Goal: Task Accomplishment & Management: Complete application form

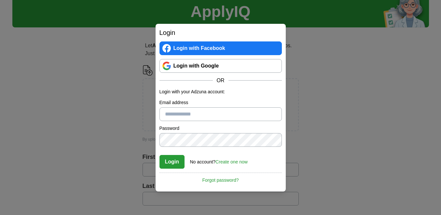
scroll to position [26, 0]
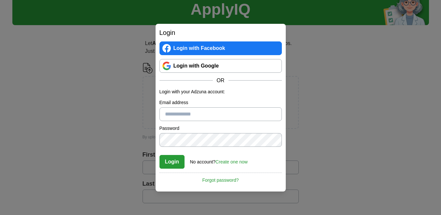
click at [200, 112] on input "Email address" at bounding box center [221, 114] width 122 height 14
type input "**********"
click at [211, 178] on link "Forgot password?" at bounding box center [221, 177] width 122 height 11
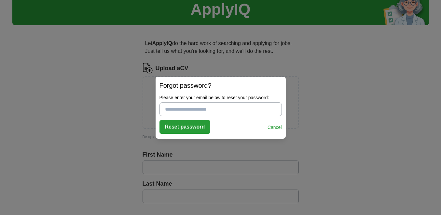
click at [228, 110] on input "Please enter your email below to reset your password:" at bounding box center [221, 109] width 122 height 14
type input "**********"
click at [203, 126] on button "Reset password" at bounding box center [185, 127] width 51 height 14
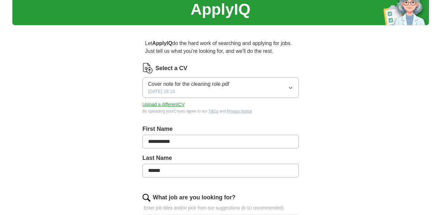
click at [289, 88] on icon "button" at bounding box center [290, 87] width 5 height 5
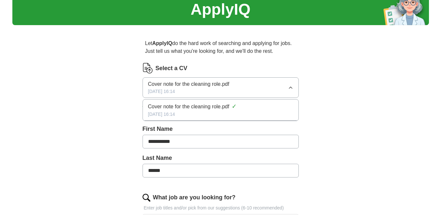
click at [290, 88] on icon "button" at bounding box center [290, 88] width 3 height 2
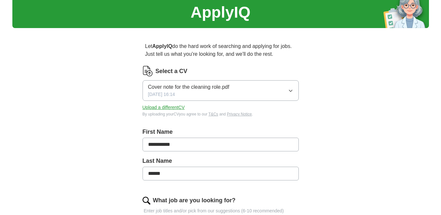
scroll to position [2, 0]
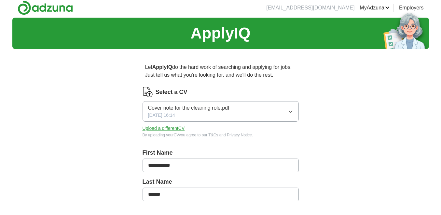
click at [288, 111] on icon "button" at bounding box center [290, 111] width 5 height 5
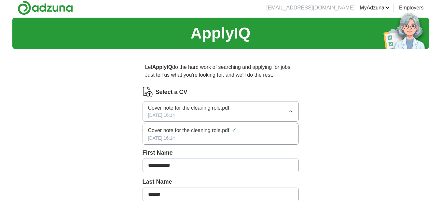
click at [288, 111] on button "Cover note for the cleaning role.pdf [DATE] 16:14" at bounding box center [221, 111] width 156 height 21
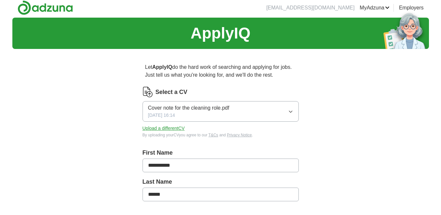
click at [177, 127] on button "Upload a different CV" at bounding box center [164, 128] width 42 height 7
drag, startPoint x: 164, startPoint y: 106, endPoint x: 350, endPoint y: 95, distance: 186.2
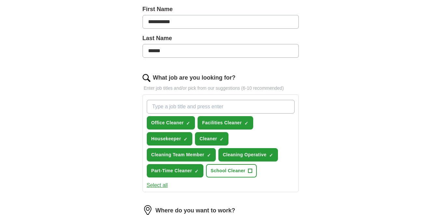
scroll to position [159, 0]
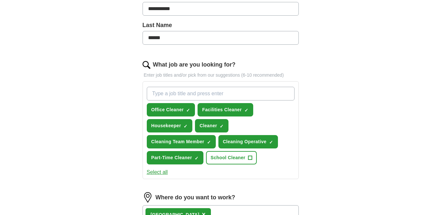
click at [239, 92] on input "What job are you looking for?" at bounding box center [221, 94] width 148 height 14
click at [172, 94] on input "Lecturer Philosophy" at bounding box center [221, 94] width 148 height 14
click at [152, 92] on input "Lecturer: Philosophy" at bounding box center [221, 94] width 148 height 14
click at [230, 93] on input "University Lecturer: Philosophy" at bounding box center [221, 94] width 148 height 14
type input "University Lecturer: Philosophy Department"
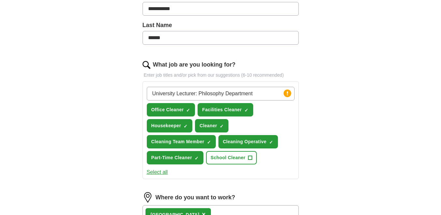
click at [381, 68] on div "**********" at bounding box center [220, 115] width 417 height 509
click at [287, 93] on icon at bounding box center [287, 93] width 1 height 4
drag, startPoint x: 287, startPoint y: 93, endPoint x: 415, endPoint y: 36, distance: 139.9
click at [415, 36] on div "**********" at bounding box center [220, 115] width 417 height 509
click at [145, 64] on img at bounding box center [147, 65] width 8 height 8
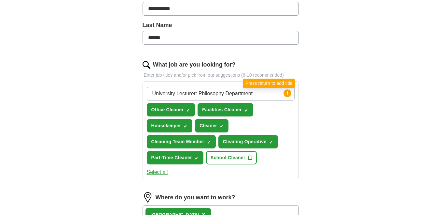
drag, startPoint x: 288, startPoint y: 94, endPoint x: 427, endPoint y: 23, distance: 155.8
click at [427, 23] on div "**********" at bounding box center [220, 115] width 417 height 509
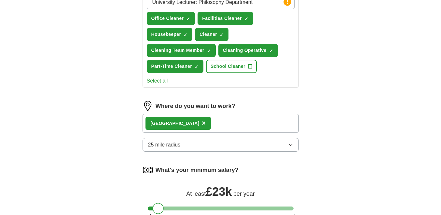
scroll to position [263, 0]
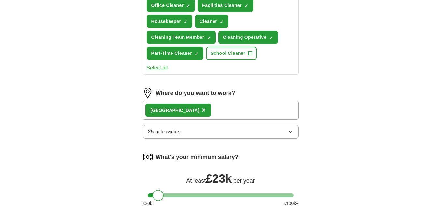
click at [178, 111] on div "Exeter ×" at bounding box center [221, 110] width 156 height 19
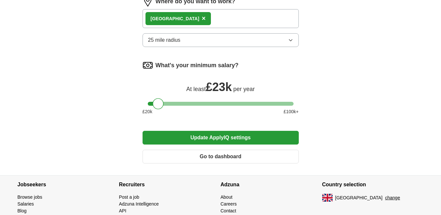
scroll to position [367, 0]
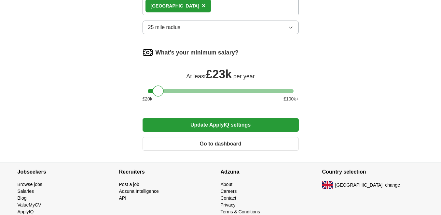
click at [202, 122] on button "Update ApplyIQ settings" at bounding box center [221, 125] width 156 height 14
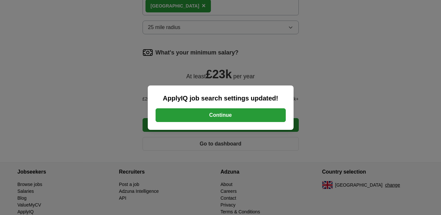
click at [259, 113] on button "Continue" at bounding box center [221, 115] width 130 height 14
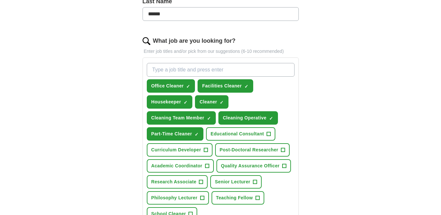
scroll to position [208, 0]
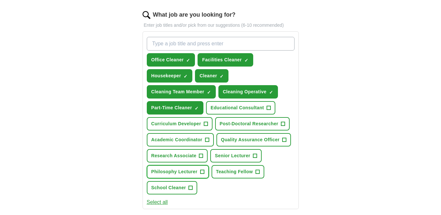
click at [202, 171] on span "+" at bounding box center [202, 171] width 4 height 5
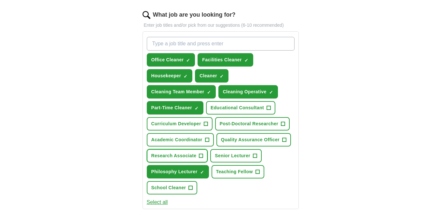
click at [200, 156] on span "+" at bounding box center [201, 155] width 4 height 5
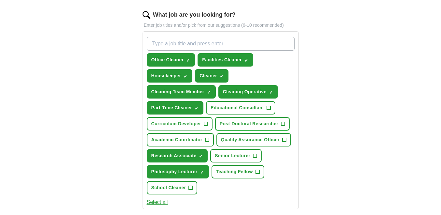
click at [283, 123] on span "+" at bounding box center [283, 123] width 4 height 5
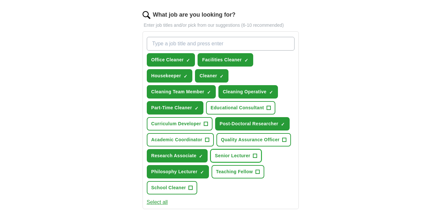
click at [255, 156] on span "+" at bounding box center [255, 155] width 4 height 5
click at [207, 139] on span "+" at bounding box center [207, 139] width 4 height 5
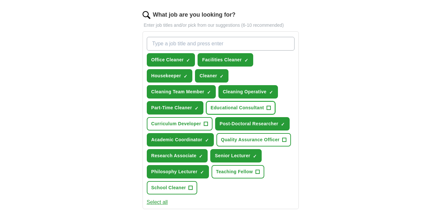
click at [268, 107] on span "+" at bounding box center [269, 107] width 4 height 5
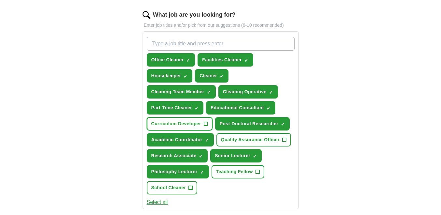
click at [206, 123] on span "+" at bounding box center [206, 123] width 4 height 5
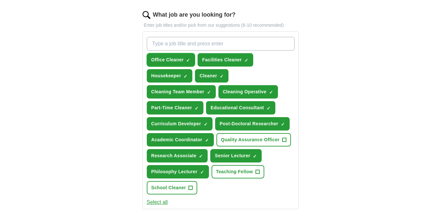
click at [0, 0] on span "×" at bounding box center [0, 0] width 0 height 0
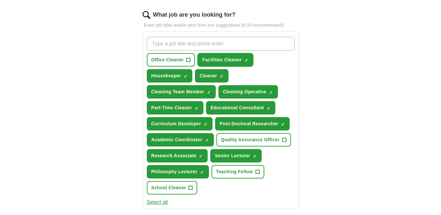
click at [0, 0] on span "×" at bounding box center [0, 0] width 0 height 0
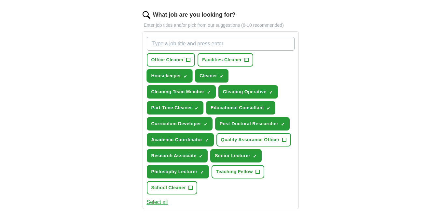
click at [0, 0] on span "×" at bounding box center [0, 0] width 0 height 0
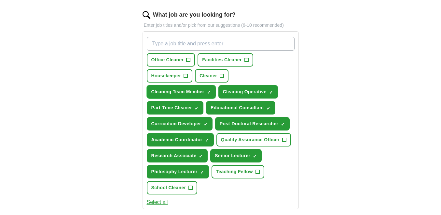
click at [207, 92] on span "✓ ×" at bounding box center [209, 92] width 4 height 4
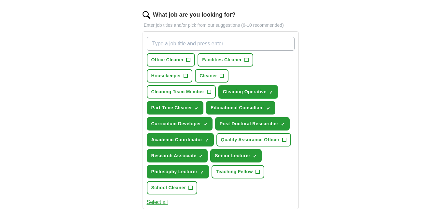
click at [0, 0] on span "×" at bounding box center [0, 0] width 0 height 0
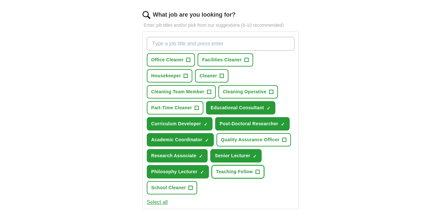
click at [258, 171] on span "+" at bounding box center [258, 171] width 4 height 5
click at [353, 84] on div "**********" at bounding box center [220, 106] width 417 height 589
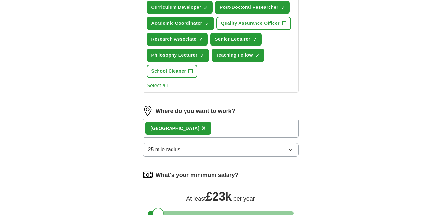
scroll to position [326, 0]
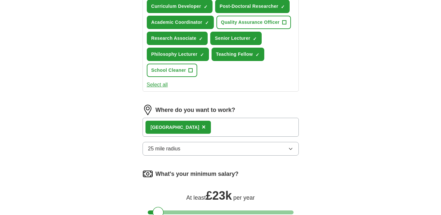
click at [202, 126] on span "×" at bounding box center [204, 126] width 4 height 7
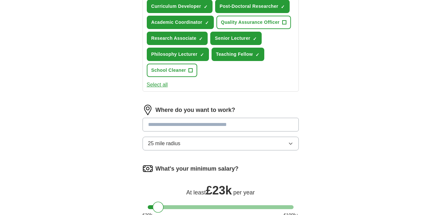
click at [242, 122] on input at bounding box center [221, 125] width 156 height 14
click at [289, 143] on div "**********" at bounding box center [221, 130] width 156 height 51
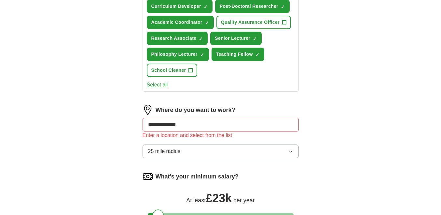
click at [190, 124] on input "**********" at bounding box center [221, 125] width 156 height 14
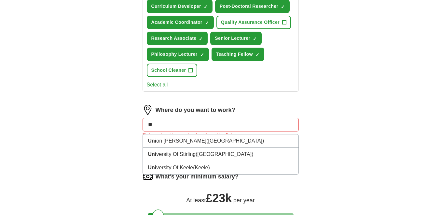
type input "*"
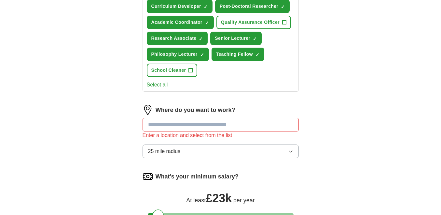
type input "*"
click at [288, 151] on icon "button" at bounding box center [290, 150] width 5 height 5
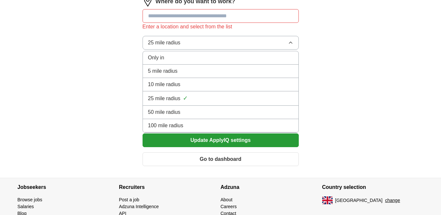
scroll to position [443, 0]
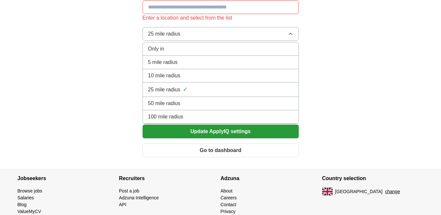
click at [206, 114] on div "100 mile radius" at bounding box center [220, 117] width 145 height 8
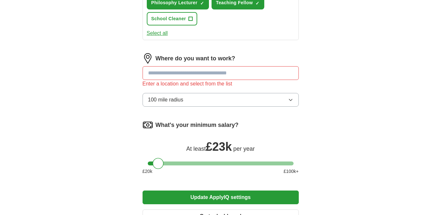
scroll to position [378, 0]
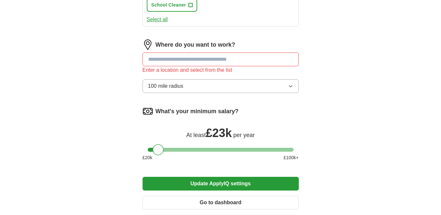
click at [274, 141] on div "What's your minimum salary? At least £ 23k per year £ 20 k £ 100 k+" at bounding box center [221, 136] width 156 height 60
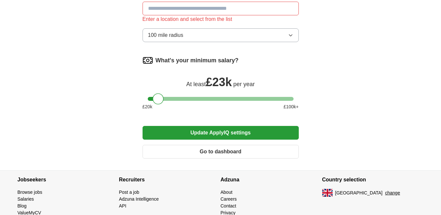
scroll to position [443, 0]
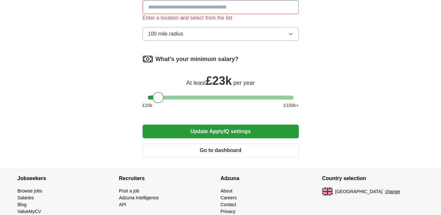
click at [260, 131] on button "Update ApplyIQ settings" at bounding box center [221, 131] width 156 height 14
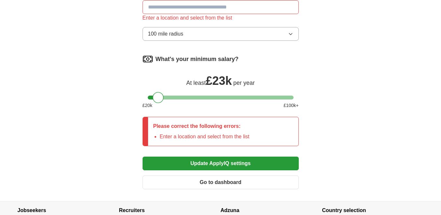
click at [254, 7] on input at bounding box center [221, 7] width 156 height 14
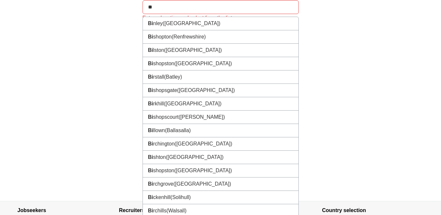
type input "***"
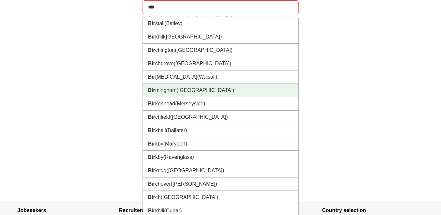
click at [249, 87] on li "Bir mingham (West Midlands)" at bounding box center [221, 90] width 156 height 13
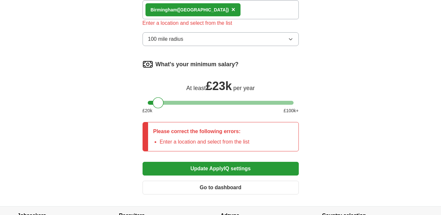
scroll to position [448, 0]
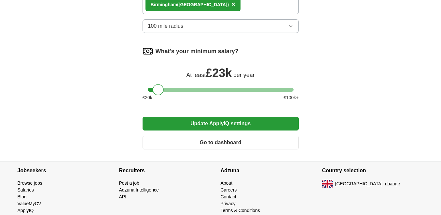
click at [227, 124] on button "Update ApplyIQ settings" at bounding box center [221, 124] width 156 height 14
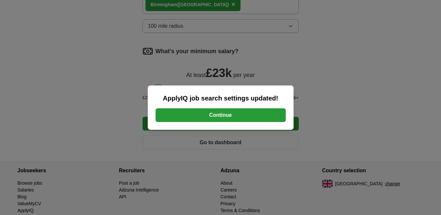
click at [230, 115] on button "Continue" at bounding box center [221, 115] width 130 height 14
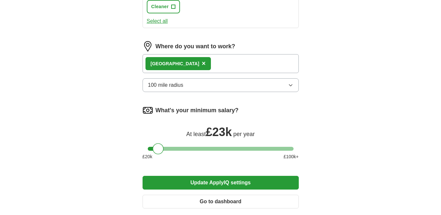
scroll to position [391, 0]
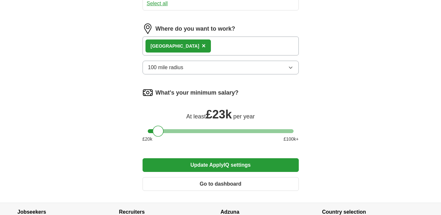
click at [252, 184] on button "Go to dashboard" at bounding box center [221, 184] width 156 height 14
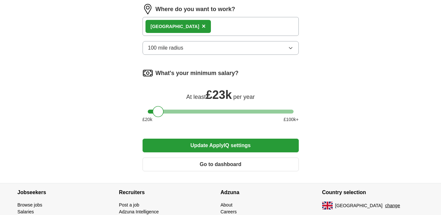
scroll to position [378, 0]
click at [218, 110] on div at bounding box center [221, 111] width 146 height 4
click at [208, 112] on div at bounding box center [221, 111] width 146 height 4
click at [221, 111] on div at bounding box center [221, 111] width 146 height 4
click at [217, 112] on div at bounding box center [222, 111] width 11 height 11
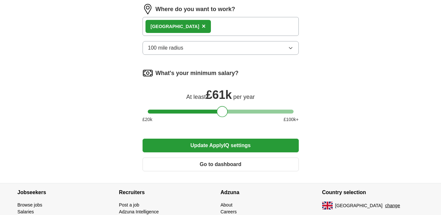
click at [215, 111] on div at bounding box center [221, 111] width 146 height 4
click at [220, 111] on div at bounding box center [215, 111] width 11 height 11
click at [221, 111] on div at bounding box center [221, 111] width 146 height 4
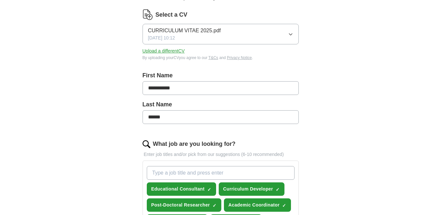
scroll to position [79, 0]
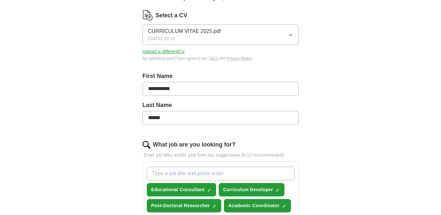
click at [146, 16] on img at bounding box center [148, 15] width 10 height 10
click at [149, 17] on img at bounding box center [148, 15] width 10 height 10
